Goal: Information Seeking & Learning: Check status

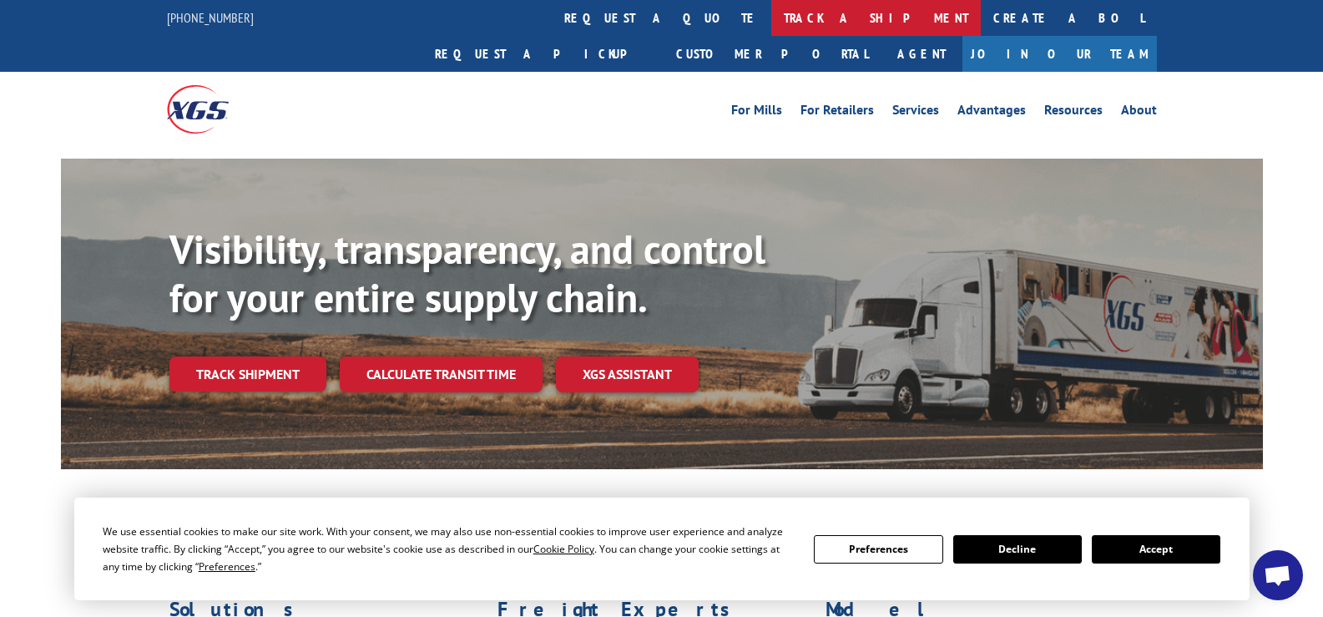
click at [771, 18] on link "track a shipment" at bounding box center [876, 18] width 210 height 36
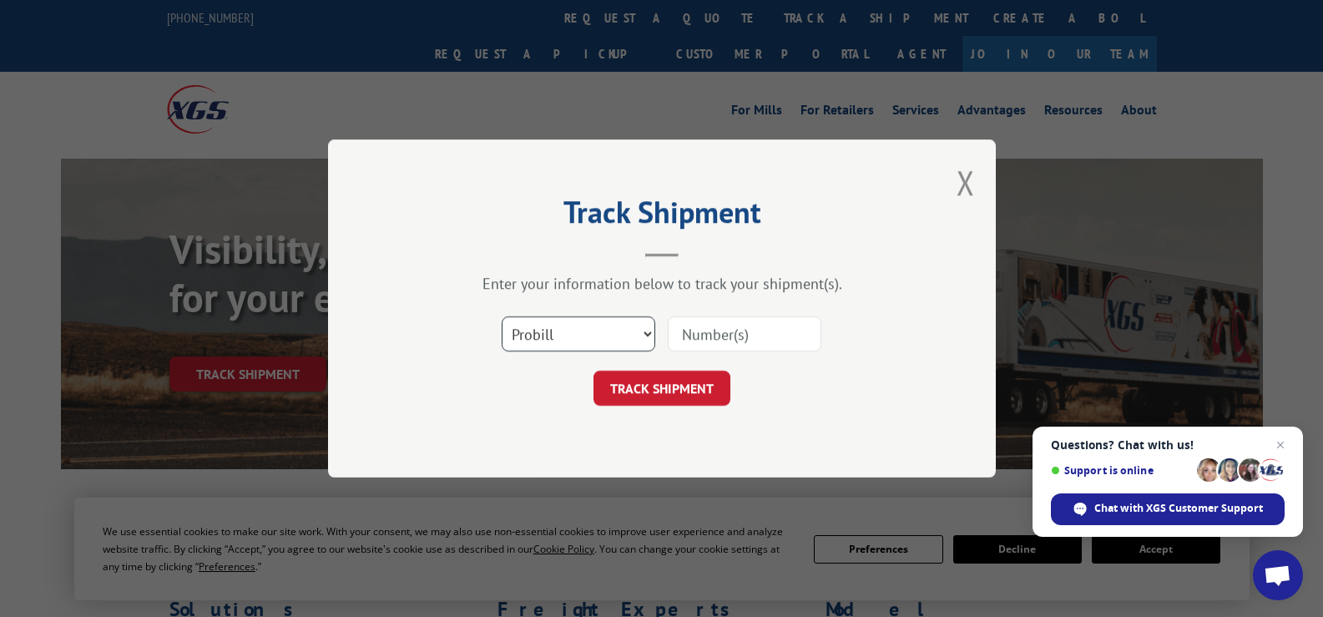
click at [641, 335] on select "Select category... Probill BOL PO" at bounding box center [579, 333] width 154 height 35
select select "bol"
click at [502, 316] on select "Select category... Probill BOL PO" at bounding box center [579, 333] width 154 height 35
click at [705, 332] on input at bounding box center [745, 333] width 154 height 35
paste input "407801-01"
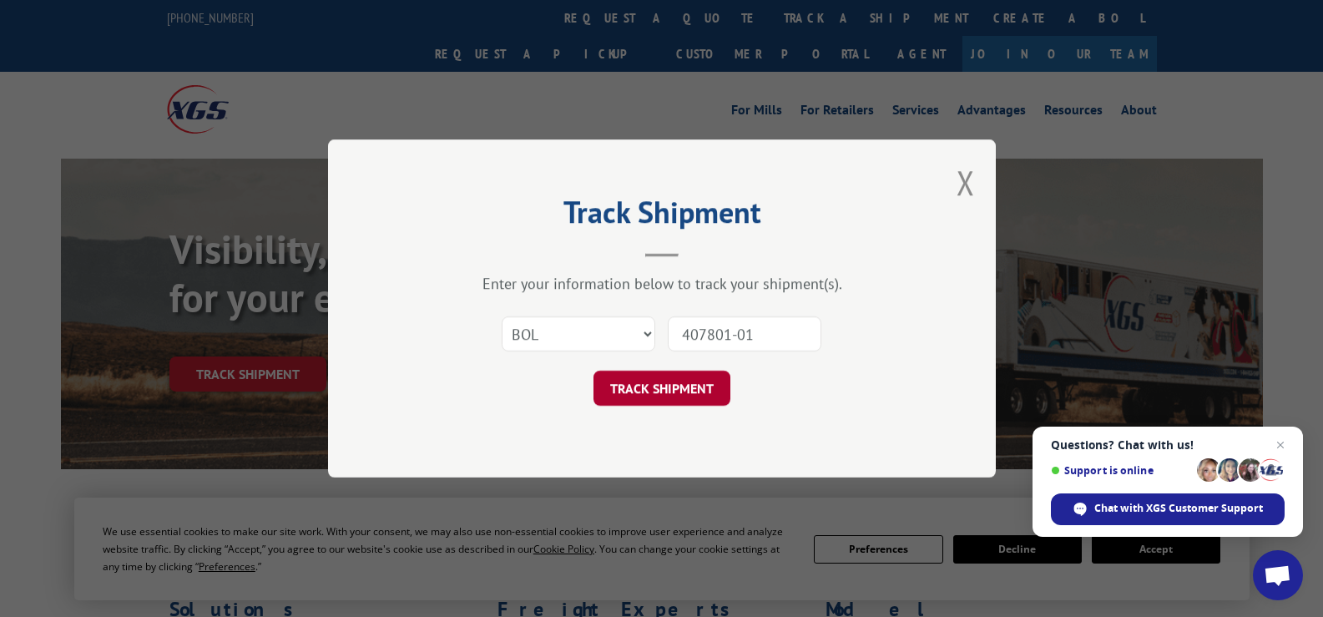
type input "407801-01"
click at [695, 384] on button "TRACK SHIPMENT" at bounding box center [662, 388] width 137 height 35
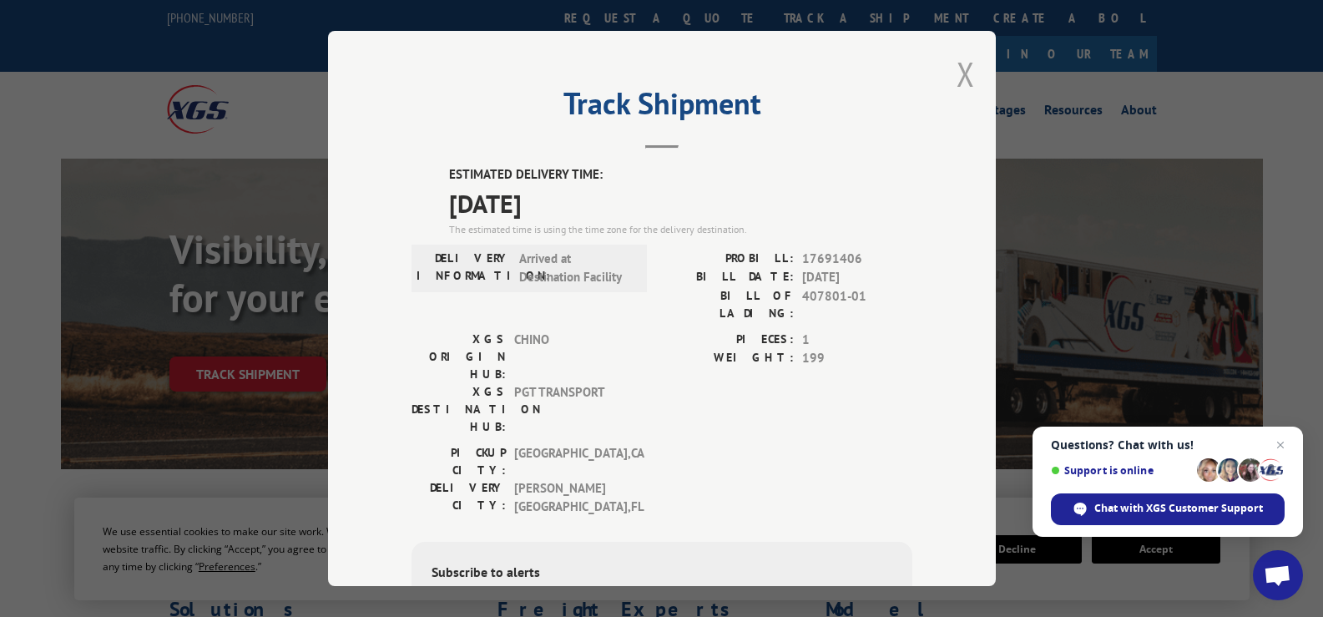
click at [961, 73] on button "Close modal" at bounding box center [966, 74] width 18 height 44
